Goal: Register for event/course

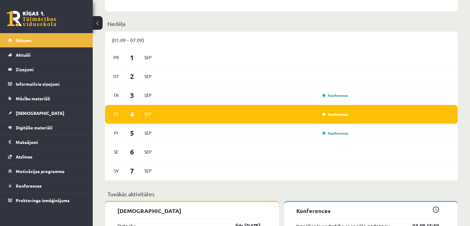
scroll to position [340, 0]
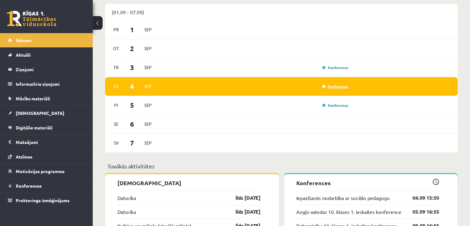
click at [333, 86] on link "Konference" at bounding box center [335, 86] width 26 height 5
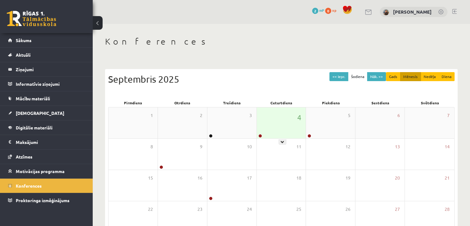
click at [280, 122] on div "4" at bounding box center [281, 122] width 49 height 31
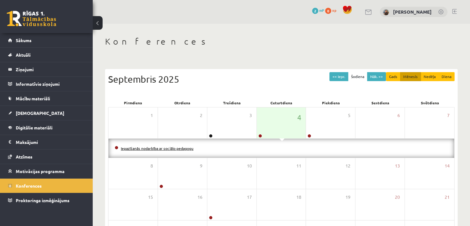
click at [184, 147] on link "Iepazīšanās nodarbība ar sociālo pedagogu" at bounding box center [157, 148] width 73 height 5
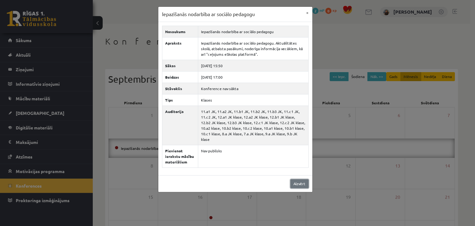
click at [299, 179] on link "Aizvērt" at bounding box center [299, 183] width 18 height 9
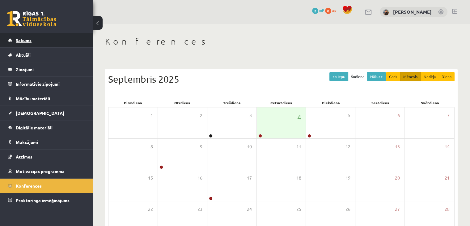
click at [22, 42] on link "Sākums" at bounding box center [46, 40] width 77 height 14
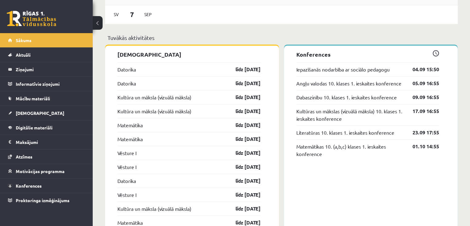
scroll to position [495, 0]
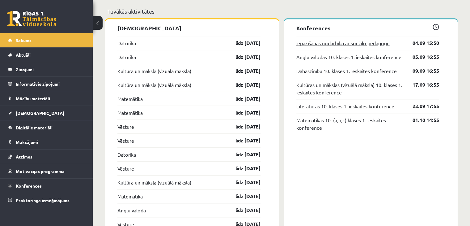
click at [378, 44] on link "Iepazīšanās nodarbība ar sociālo pedagogu" at bounding box center [342, 42] width 93 height 7
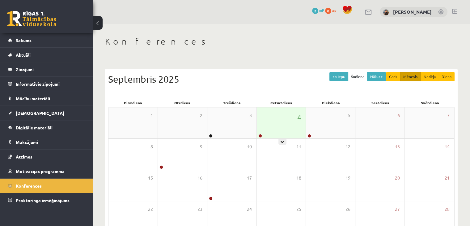
click at [283, 121] on div "4" at bounding box center [281, 122] width 49 height 31
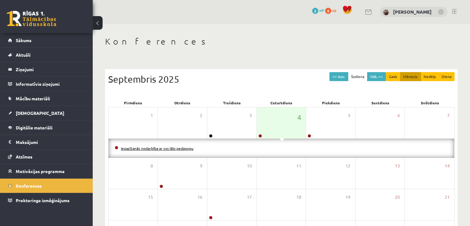
click at [154, 150] on link "Iepazīšanās nodarbība ar sociālo pedagogu" at bounding box center [157, 148] width 73 height 5
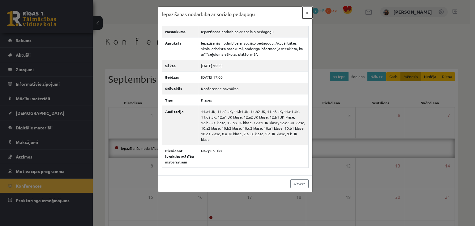
click at [305, 12] on button "×" at bounding box center [307, 13] width 10 height 12
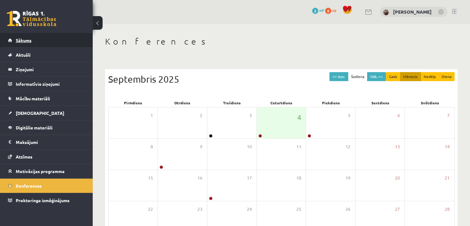
click at [27, 41] on span "Sākums" at bounding box center [24, 40] width 16 height 6
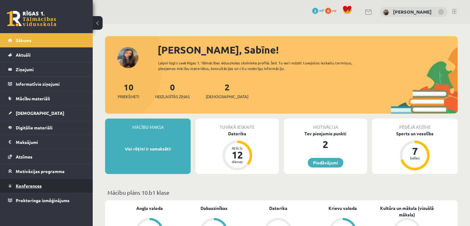
click at [14, 187] on link "Konferences" at bounding box center [46, 185] width 77 height 14
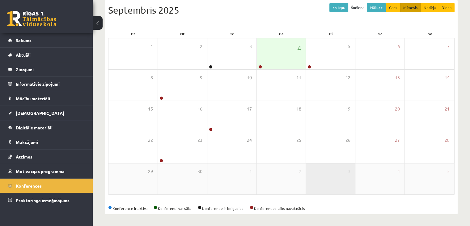
scroll to position [69, 0]
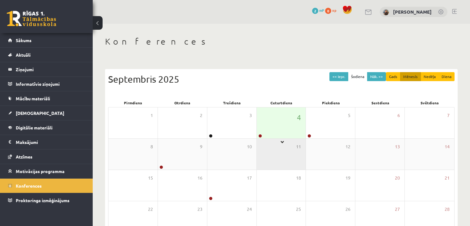
scroll to position [69, 0]
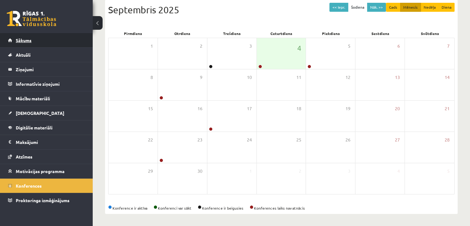
click at [26, 38] on span "Sākums" at bounding box center [24, 40] width 16 height 6
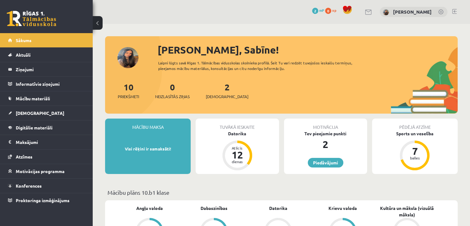
click at [150, 150] on p "Visi rēķini ir samaksāti!" at bounding box center [147, 149] width 79 height 6
click at [150, 130] on div "Mācību maksa Visi rēķini ir samaksāti!" at bounding box center [148, 145] width 86 height 55
click at [21, 142] on legend "Maksājumi 0" at bounding box center [50, 142] width 69 height 14
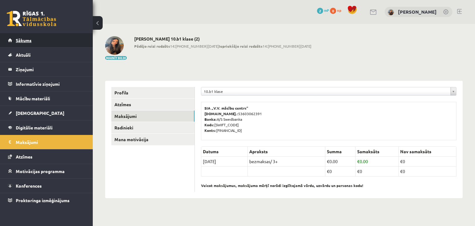
click at [25, 40] on span "Sākums" at bounding box center [24, 40] width 16 height 6
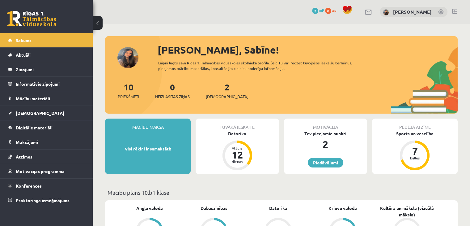
click at [130, 61] on div "Sveika, Sabīne! Laipni lūgts savā Rīgas 1. Tālmācības vidusskolas skolnieka pro…" at bounding box center [281, 77] width 353 height 71
click at [31, 141] on legend "Maksājumi 0" at bounding box center [50, 142] width 69 height 14
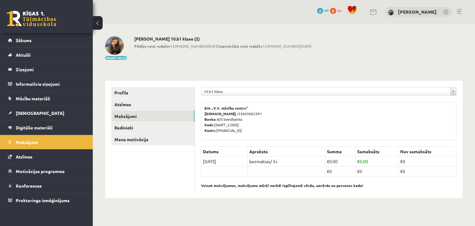
click at [119, 48] on img at bounding box center [114, 45] width 19 height 19
click at [29, 42] on span "Sākums" at bounding box center [24, 40] width 16 height 6
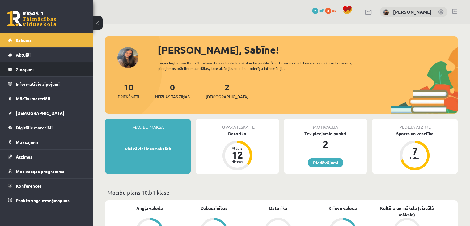
click at [33, 71] on legend "Ziņojumi 0" at bounding box center [50, 69] width 69 height 14
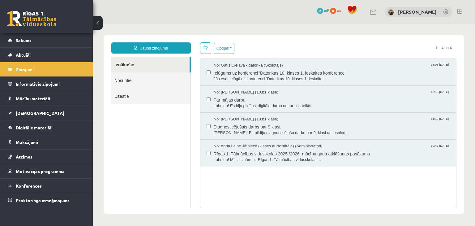
click at [123, 82] on link "Nosūtītie" at bounding box center [150, 80] width 79 height 16
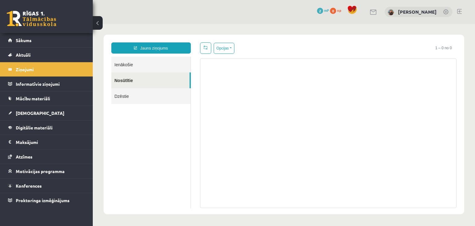
click at [122, 62] on link "Ienākošie" at bounding box center [150, 65] width 79 height 16
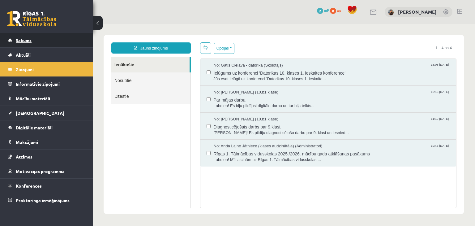
click at [36, 41] on link "Sākums" at bounding box center [46, 40] width 77 height 14
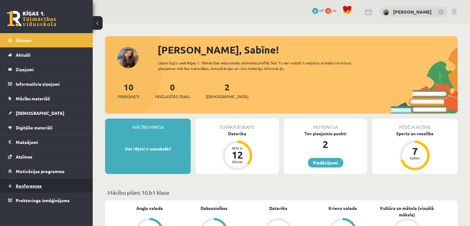
click at [22, 187] on span "Konferences" at bounding box center [29, 186] width 26 height 6
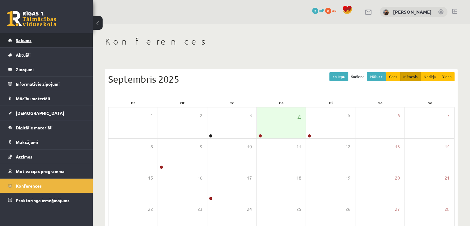
click at [25, 40] on span "Sākums" at bounding box center [24, 40] width 16 height 6
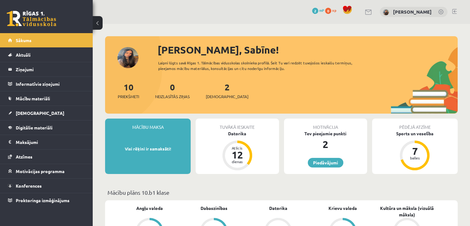
click at [125, 56] on div "Sveika, Sabīne! Laipni lūgts savā Rīgas 1. Tālmācības vidusskolas skolnieka pro…" at bounding box center [281, 77] width 353 height 71
click at [99, 25] on button at bounding box center [98, 23] width 10 height 14
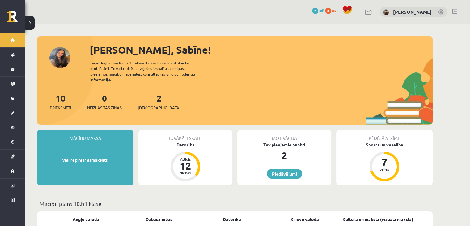
click at [32, 21] on button at bounding box center [30, 23] width 10 height 14
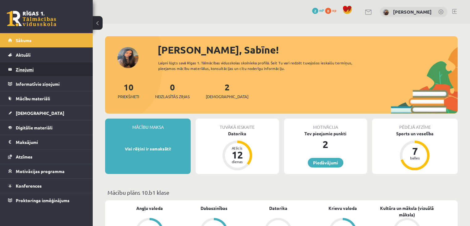
click at [39, 67] on legend "Ziņojumi 0" at bounding box center [50, 69] width 69 height 14
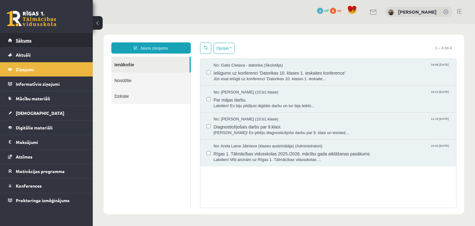
click at [31, 39] on span "Sākums" at bounding box center [24, 40] width 16 height 6
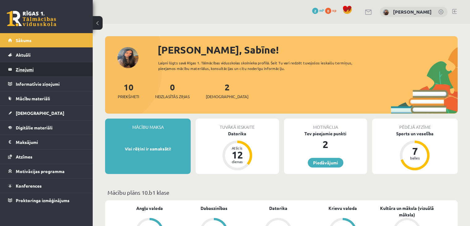
click at [36, 72] on legend "Ziņojumi 0" at bounding box center [50, 69] width 69 height 14
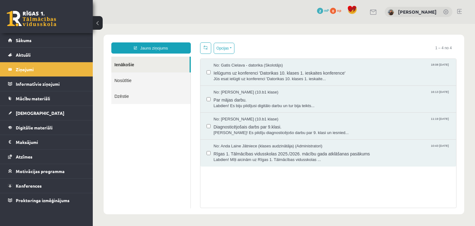
click at [292, 61] on div "No: Gatis Cielava - datorika (Skolotājs) 18:08 03/09/2025 Ielūgums uz konferenc…" at bounding box center [328, 72] width 256 height 27
click at [289, 64] on div "No: Gatis Cielava - datorika (Skolotājs) 18:08 03/09/2025" at bounding box center [332, 65] width 236 height 6
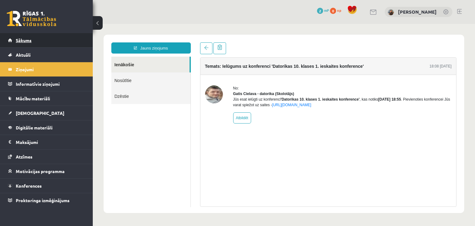
click at [37, 41] on link "Sākums" at bounding box center [46, 40] width 77 height 14
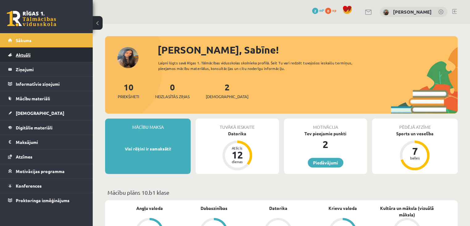
click at [53, 58] on link "Aktuāli" at bounding box center [46, 55] width 77 height 14
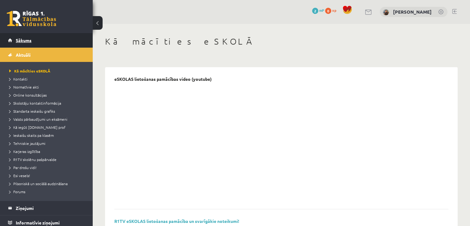
click at [27, 40] on span "Sākums" at bounding box center [24, 40] width 16 height 6
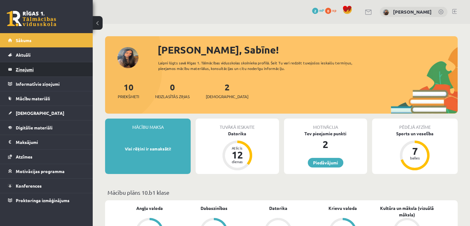
click at [28, 72] on legend "Ziņojumi 0" at bounding box center [50, 69] width 69 height 14
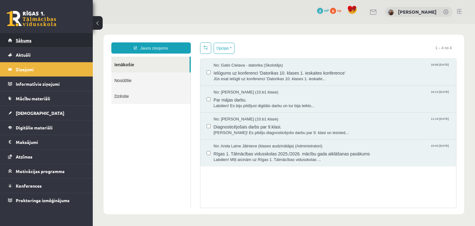
click at [28, 43] on link "Sākums" at bounding box center [46, 40] width 77 height 14
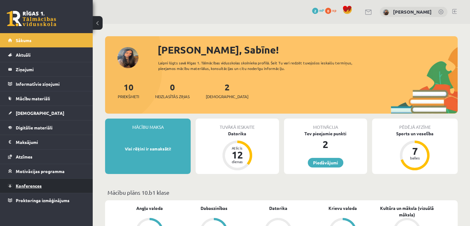
click at [48, 186] on link "Konferences" at bounding box center [46, 185] width 77 height 14
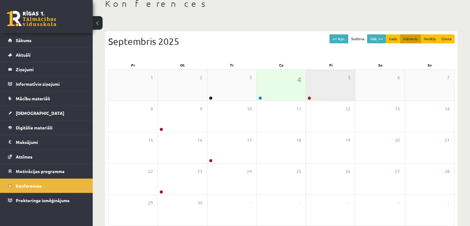
scroll to position [7, 0]
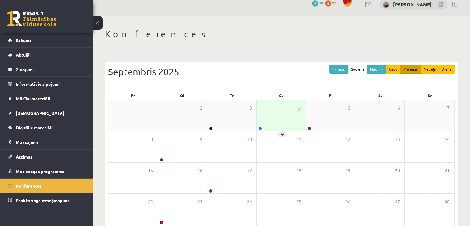
click at [277, 124] on div "4" at bounding box center [281, 115] width 49 height 31
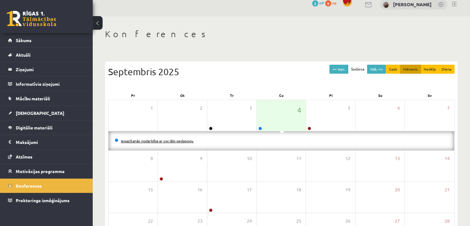
click at [185, 140] on link "Iepazīšanās nodarbība ar sociālo pedagogu" at bounding box center [157, 140] width 73 height 5
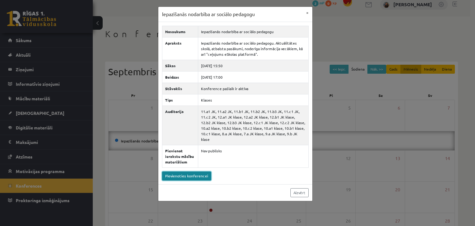
click at [203, 171] on link "Pievienoties konferencei" at bounding box center [186, 175] width 49 height 9
click at [202, 171] on link "Pievienoties konferencei" at bounding box center [186, 175] width 49 height 9
click at [189, 171] on link "Pievienoties konferencei" at bounding box center [186, 175] width 49 height 9
click at [196, 171] on link "Pievienoties konferencei" at bounding box center [186, 175] width 49 height 9
click at [182, 171] on link "Pievienoties konferencei" at bounding box center [186, 175] width 49 height 9
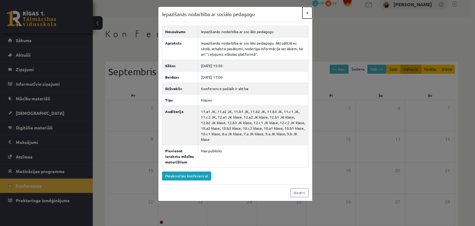
click at [306, 12] on button "×" at bounding box center [307, 13] width 10 height 12
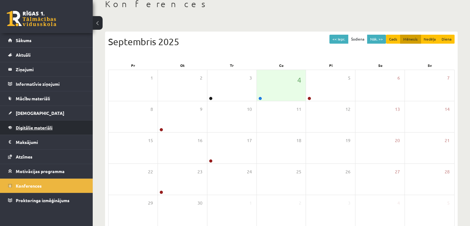
scroll to position [0, 0]
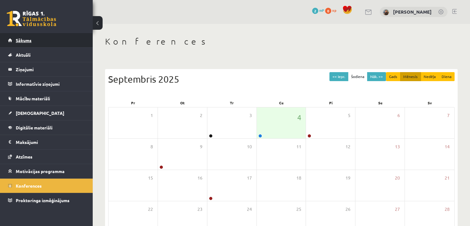
click at [21, 37] on span "Sākums" at bounding box center [24, 40] width 16 height 6
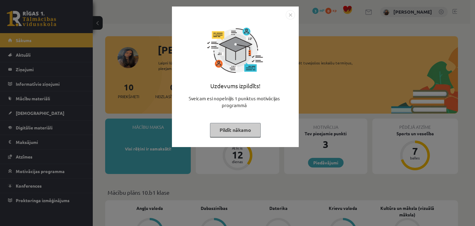
click at [288, 16] on img "Close" at bounding box center [290, 14] width 9 height 9
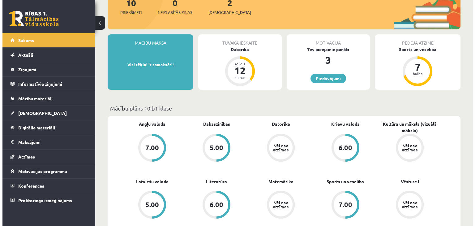
scroll to position [31, 0]
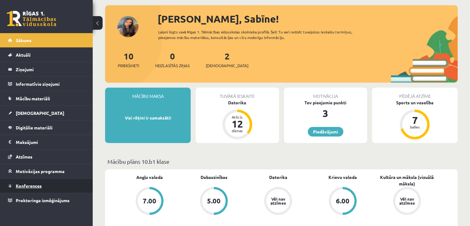
click at [36, 184] on span "Konferences" at bounding box center [29, 186] width 26 height 6
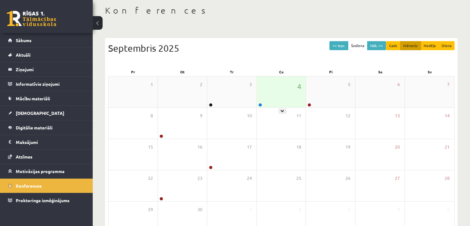
click at [281, 85] on div "4" at bounding box center [281, 91] width 49 height 31
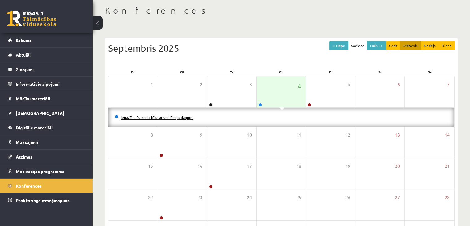
click at [175, 116] on link "Iepazīšanās nodarbība ar sociālo pedagogu" at bounding box center [157, 117] width 73 height 5
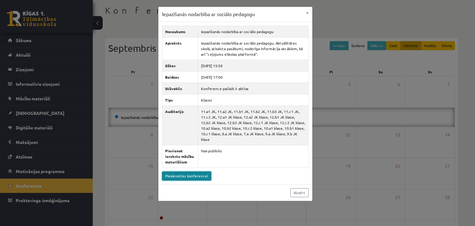
click at [202, 171] on link "Pievienoties konferencei" at bounding box center [186, 175] width 49 height 9
click at [185, 171] on link "Pievienoties konferencei" at bounding box center [186, 175] width 49 height 9
click at [196, 171] on link "Pievienoties konferencei" at bounding box center [186, 175] width 49 height 9
click at [185, 171] on link "Pievienoties konferencei" at bounding box center [186, 175] width 49 height 9
